Goal: Find specific page/section: Find specific page/section

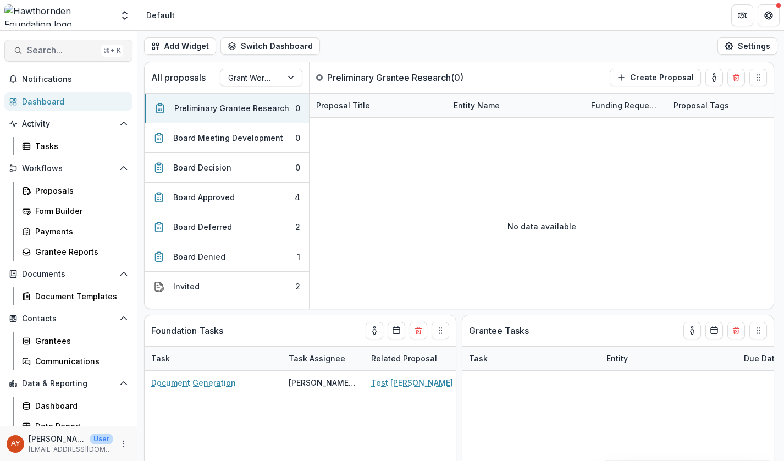
click at [71, 48] on span "Search..." at bounding box center [62, 50] width 70 height 10
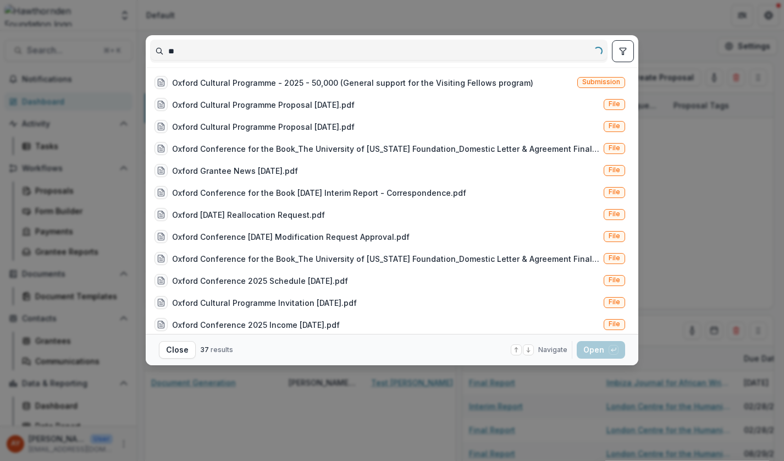
type input "*"
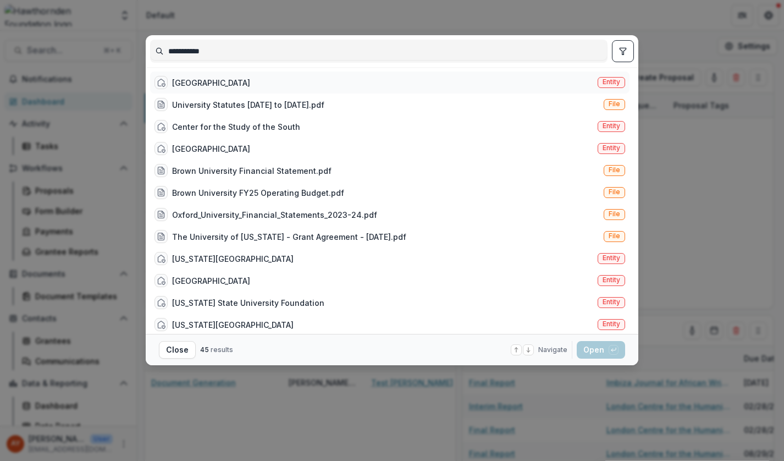
type input "**********"
click at [219, 83] on div "University of Oxford" at bounding box center [211, 83] width 78 height 12
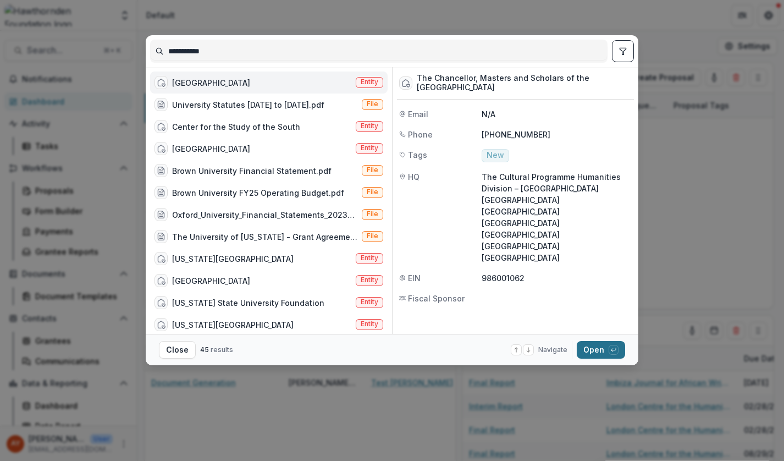
click at [603, 347] on button "Open with enter key" at bounding box center [600, 350] width 48 height 18
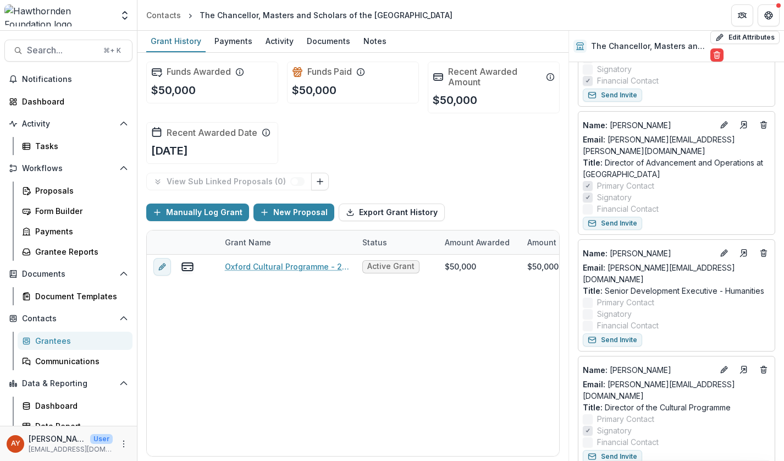
scroll to position [146, 0]
